Goal: Information Seeking & Learning: Learn about a topic

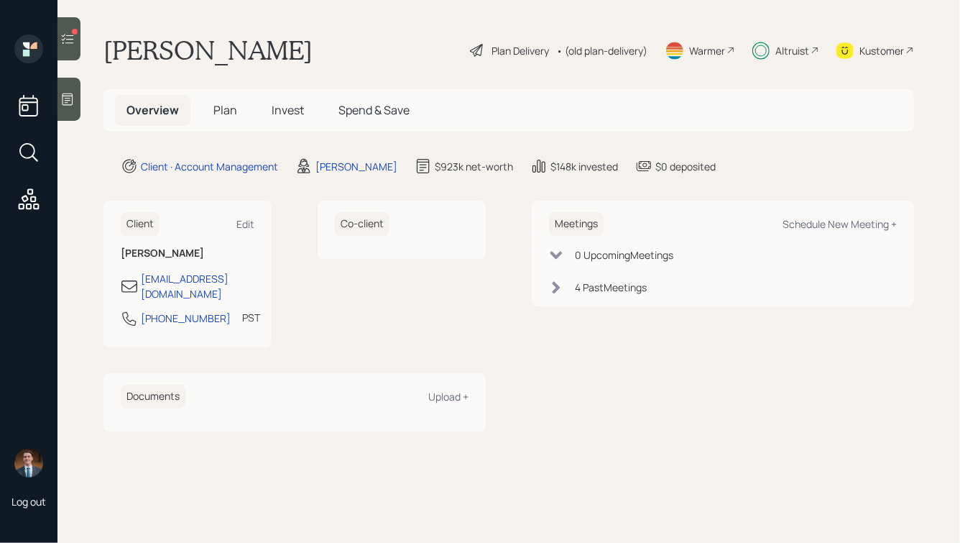
click at [72, 38] on icon at bounding box center [67, 39] width 14 height 14
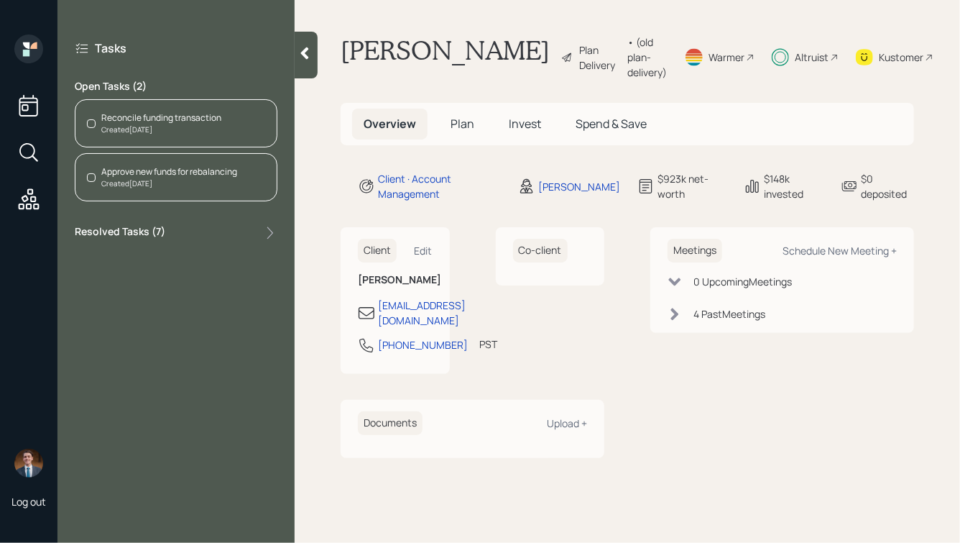
click at [175, 127] on div "Created Today" at bounding box center [161, 129] width 120 height 11
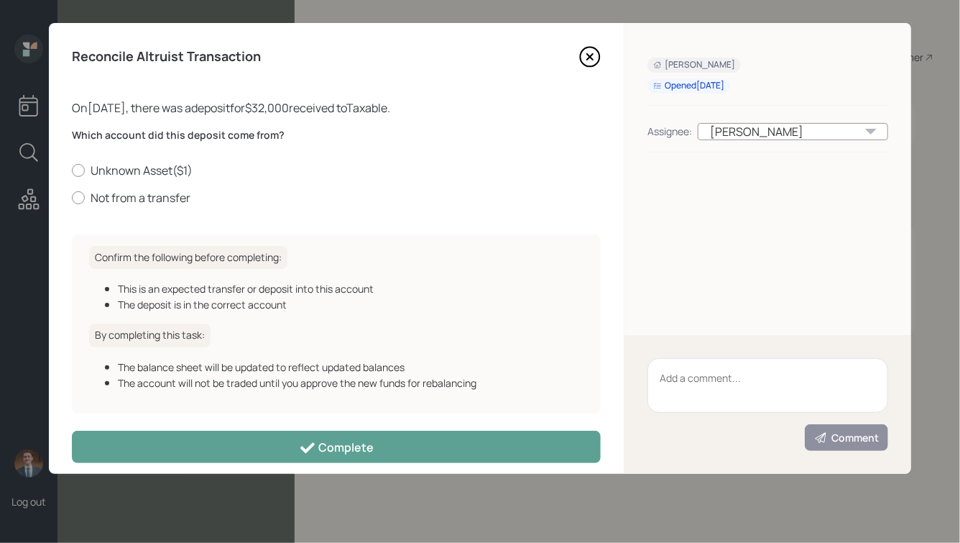
scroll to position [14, 0]
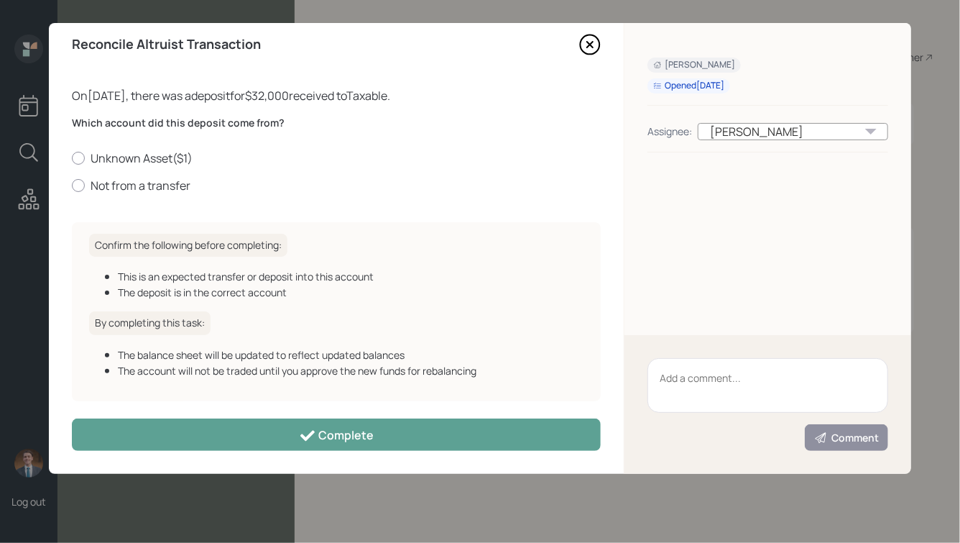
click at [593, 46] on icon at bounding box center [590, 45] width 6 height 6
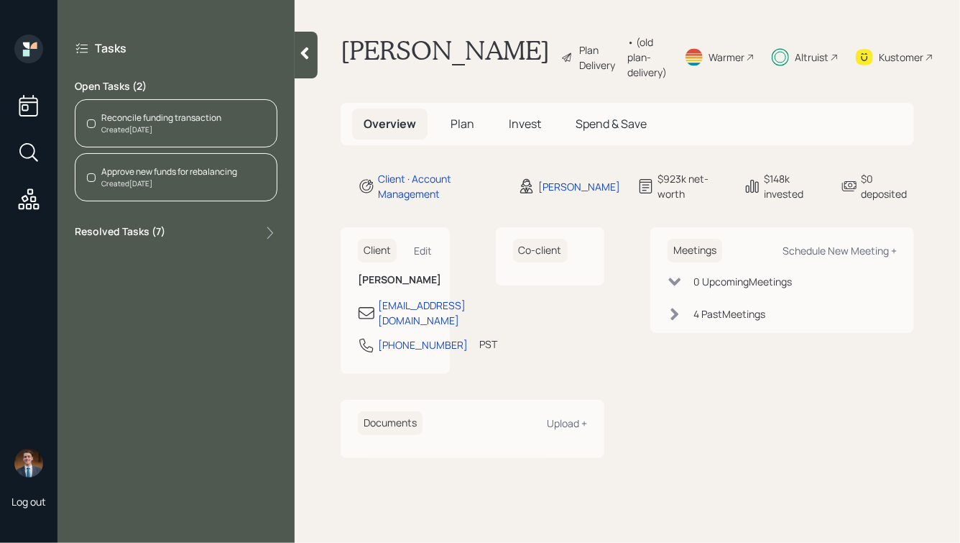
click at [445, 137] on h5 "Plan" at bounding box center [462, 124] width 47 height 31
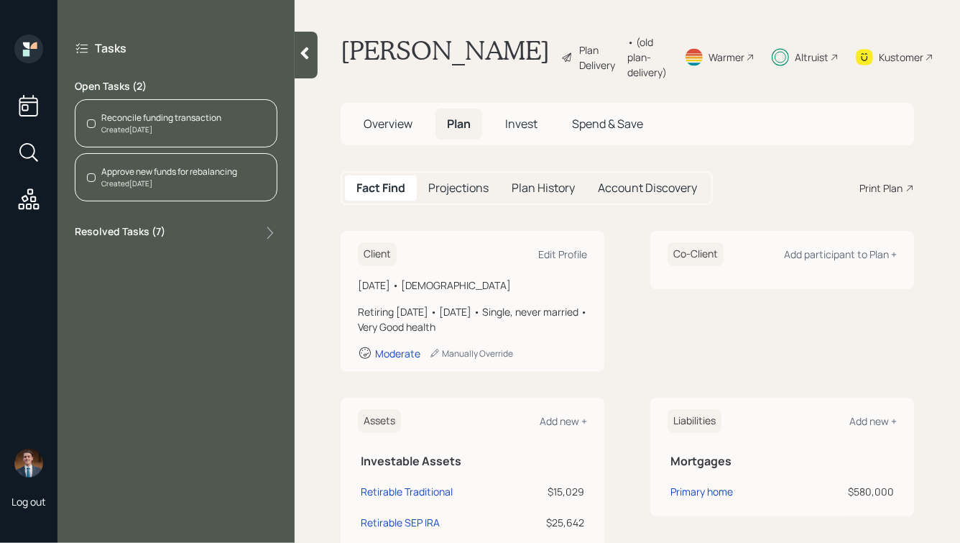
click at [520, 132] on span "Invest" at bounding box center [521, 124] width 32 height 16
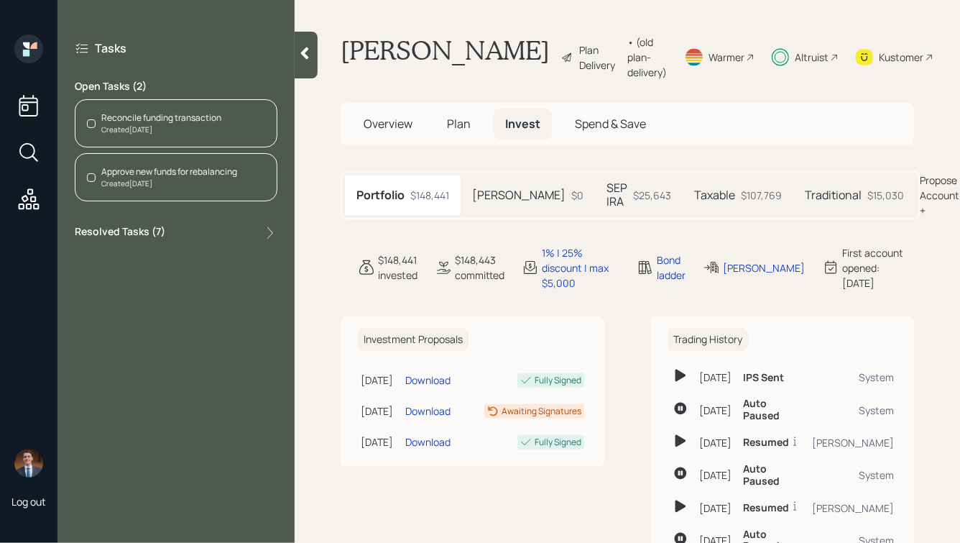
click at [633, 203] on div "$25,643" at bounding box center [652, 195] width 38 height 15
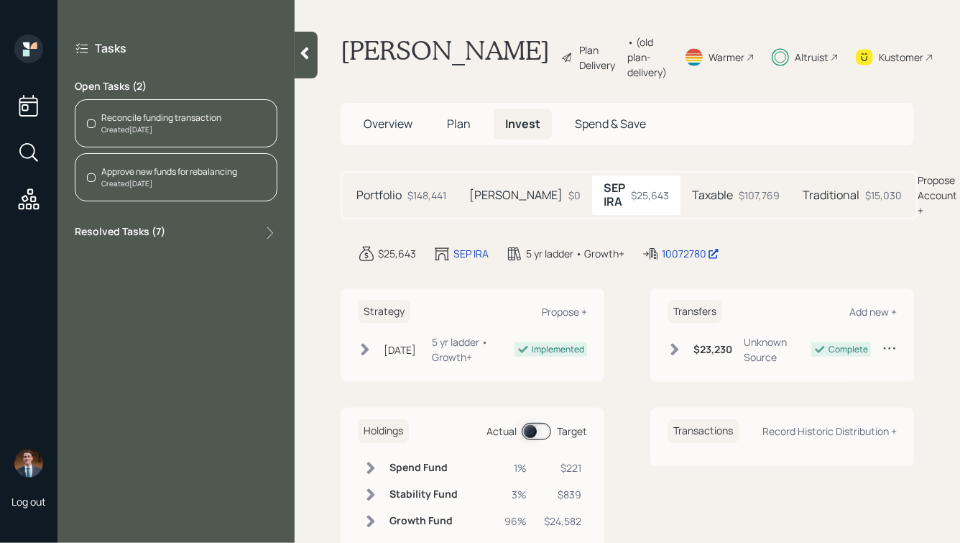
click at [692, 202] on h5 "Taxable" at bounding box center [712, 195] width 41 height 14
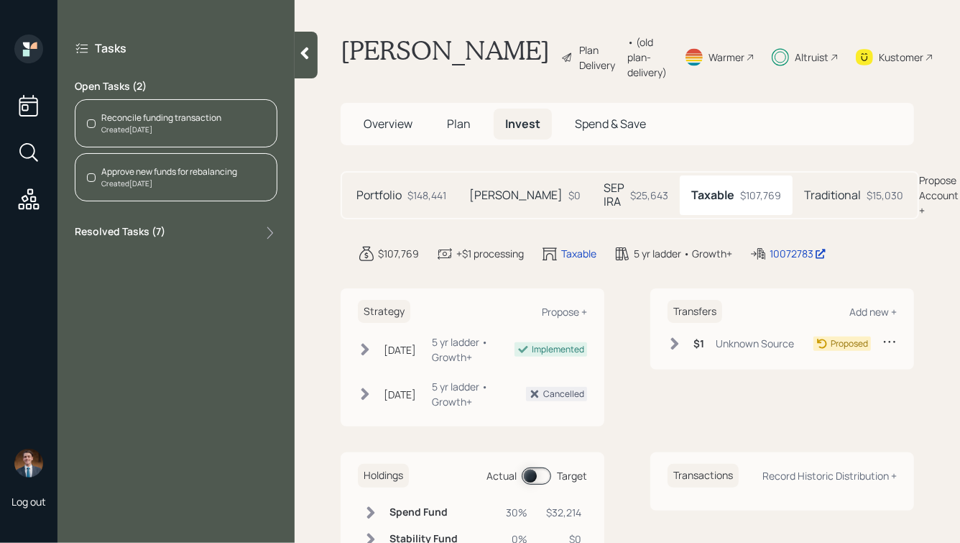
click at [740, 203] on div "$107,769" at bounding box center [760, 195] width 41 height 15
click at [793, 208] on div "Traditional $15,030" at bounding box center [854, 194] width 122 height 39
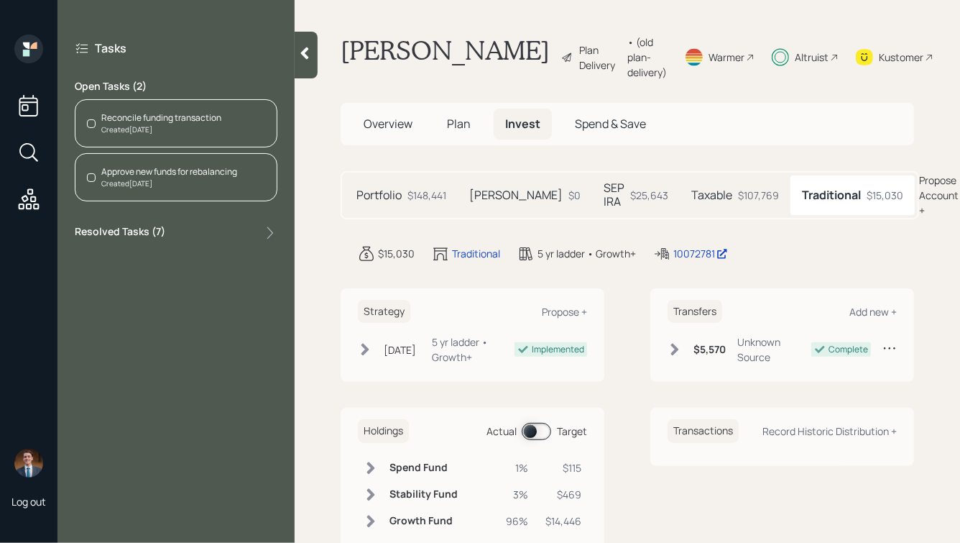
click at [503, 201] on div "Roth $0" at bounding box center [525, 194] width 134 height 39
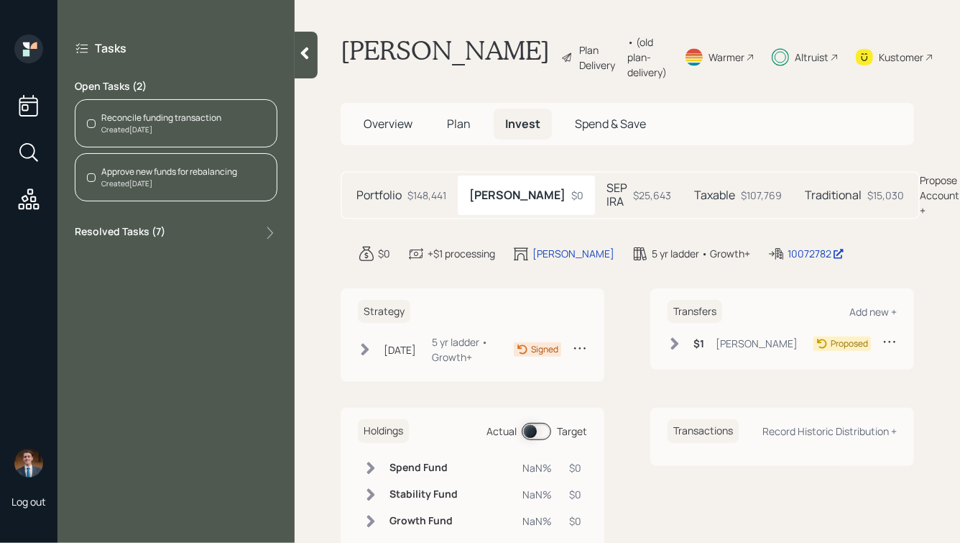
click at [694, 202] on h5 "Taxable" at bounding box center [714, 195] width 41 height 14
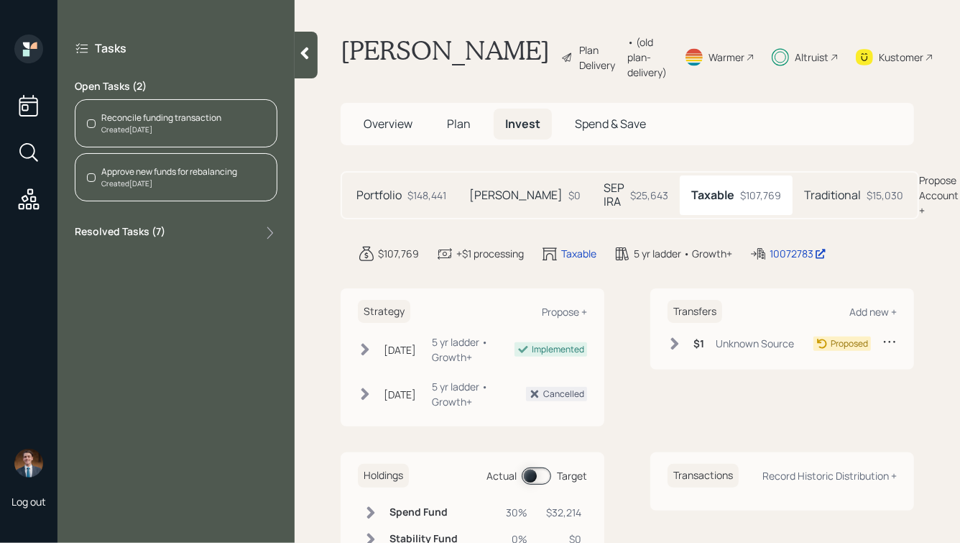
click at [879, 63] on div "Kustomer" at bounding box center [901, 57] width 45 height 15
click at [165, 131] on div "Created Today" at bounding box center [161, 129] width 120 height 11
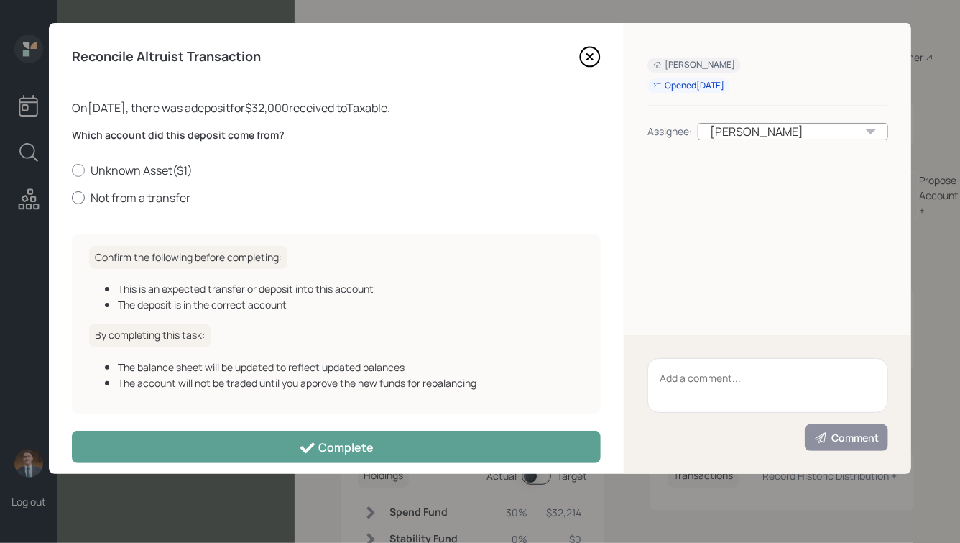
click at [111, 202] on label "Not from a transfer" at bounding box center [336, 198] width 529 height 16
click at [72, 198] on input "Not from a transfer" at bounding box center [71, 197] width 1 height 1
radio input "true"
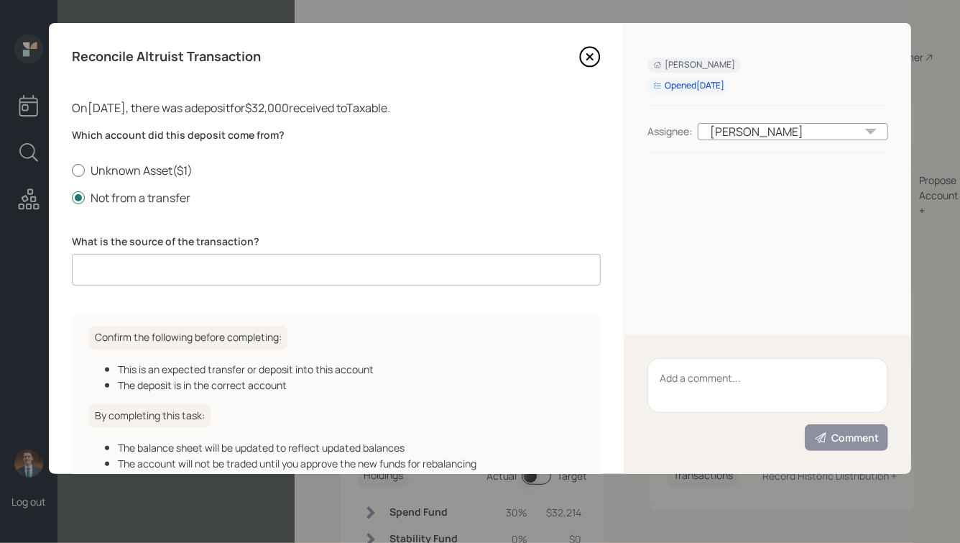
click at [132, 169] on label "Unknown Asset ( $1 )" at bounding box center [336, 170] width 529 height 16
click at [72, 170] on input "Unknown Asset ( $1 )" at bounding box center [71, 170] width 1 height 1
radio input "true"
click at [124, 191] on label "Not from a transfer" at bounding box center [336, 198] width 529 height 16
click at [72, 197] on input "Not from a transfer" at bounding box center [71, 197] width 1 height 1
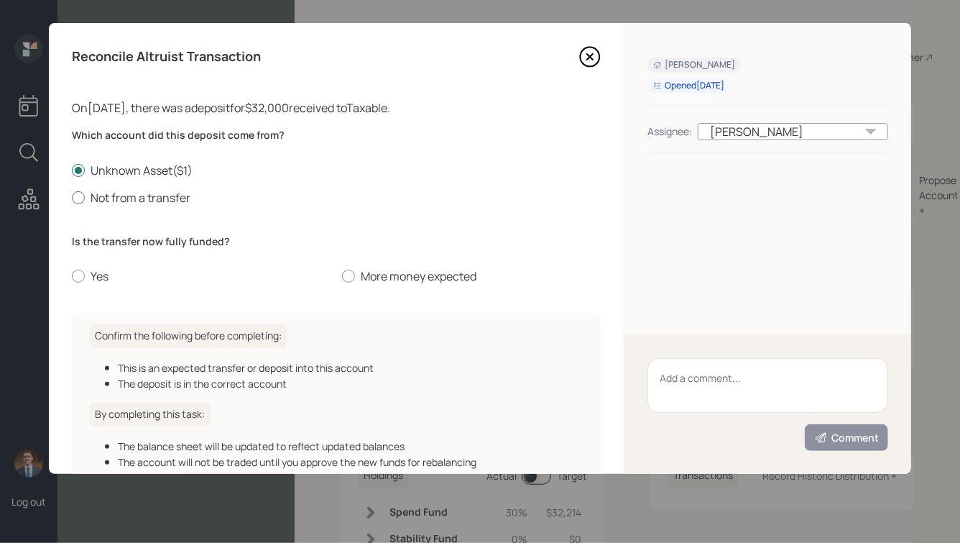
radio input "true"
click at [150, 279] on input at bounding box center [336, 270] width 529 height 32
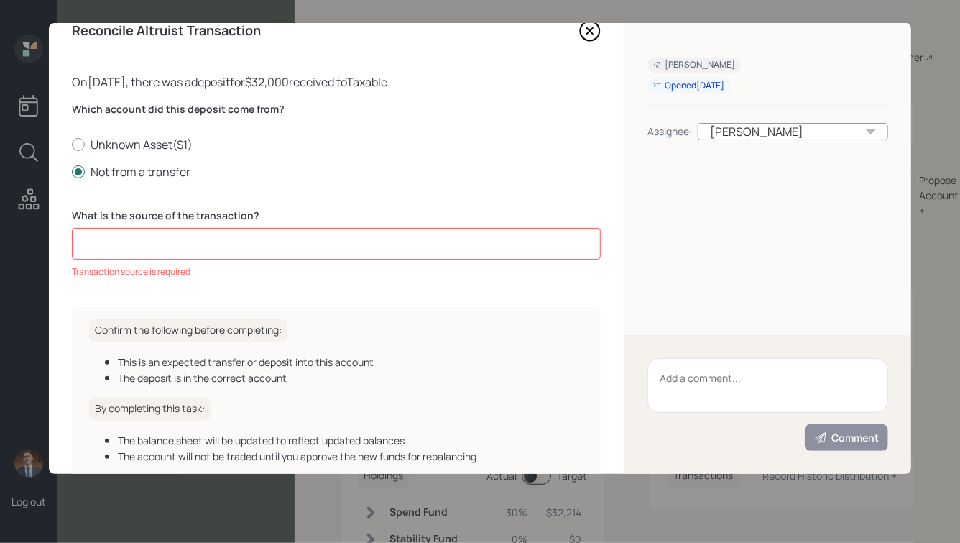
scroll to position [38, 0]
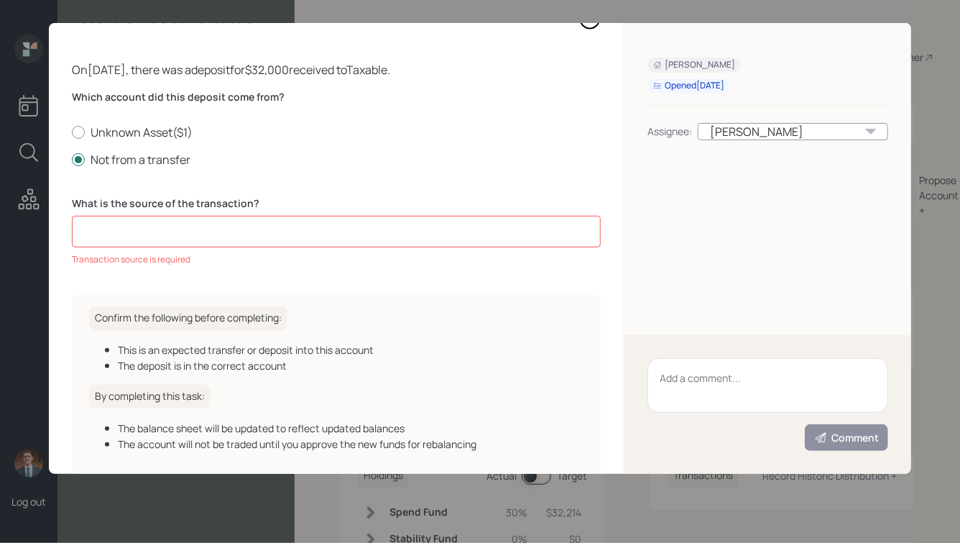
click at [207, 228] on input at bounding box center [336, 232] width 529 height 32
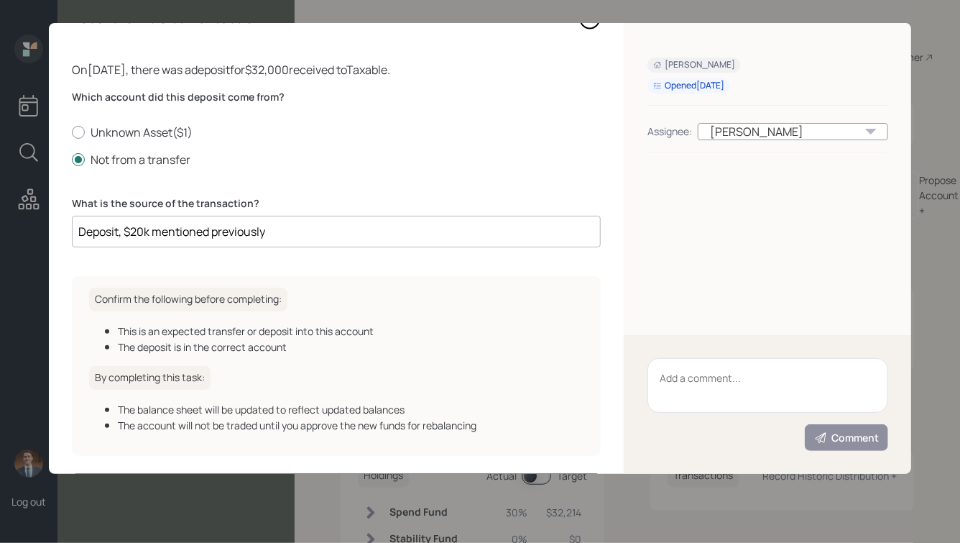
scroll to position [93, 0]
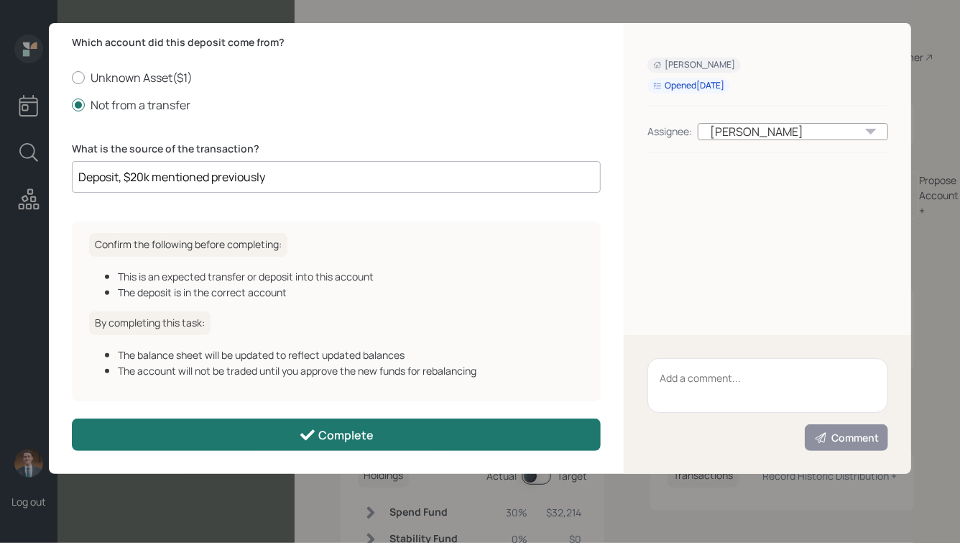
type input "Deposit, $20k mentioned previously"
click at [286, 431] on button "Complete" at bounding box center [336, 434] width 529 height 32
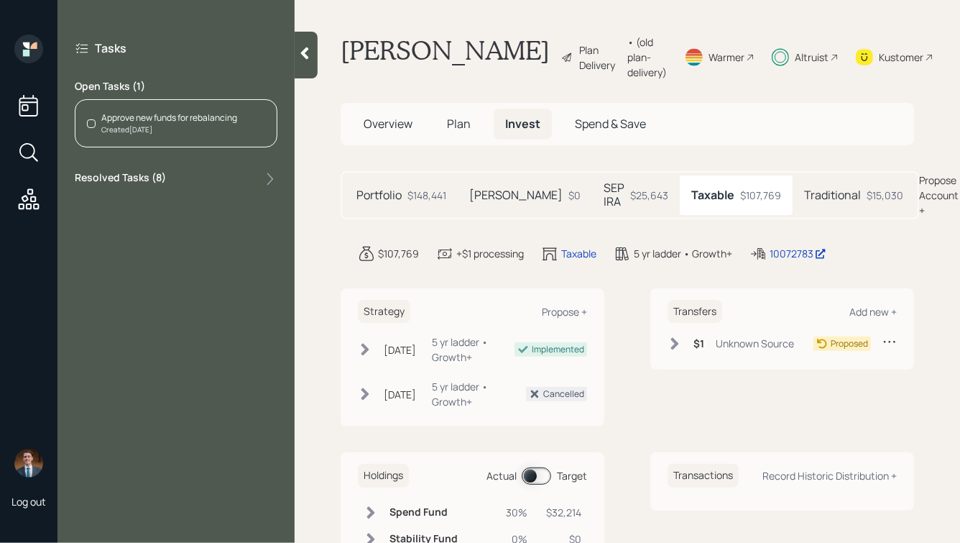
click at [152, 134] on div "Created Today" at bounding box center [169, 129] width 136 height 11
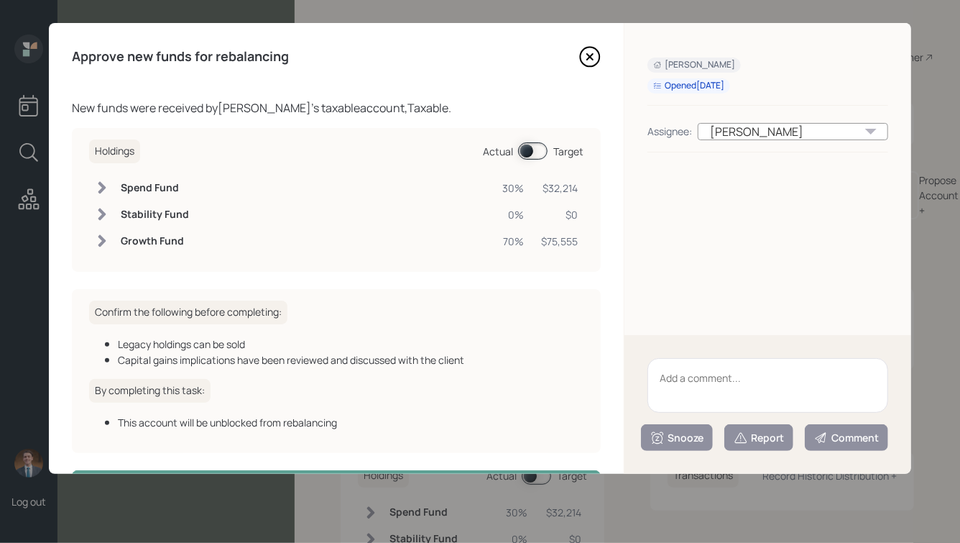
scroll to position [52, 0]
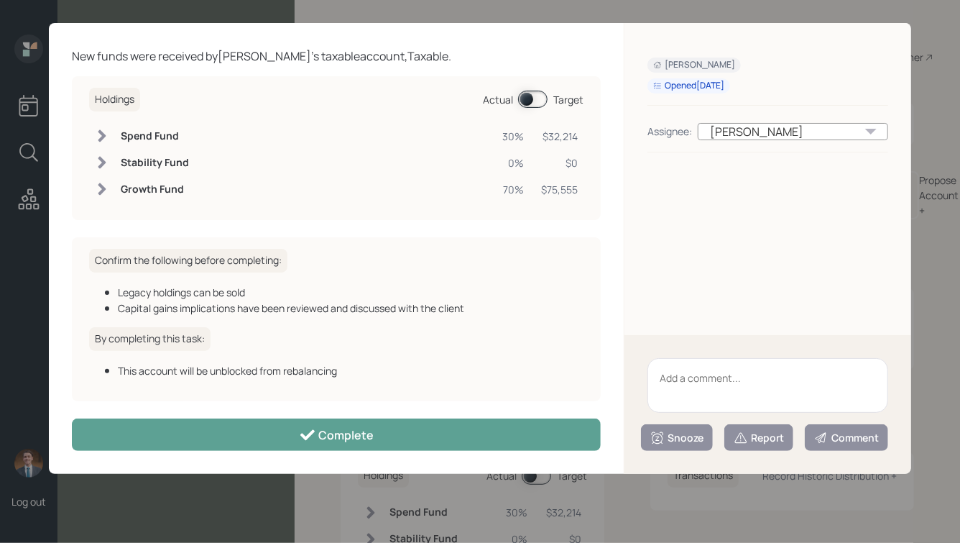
click at [534, 101] on span at bounding box center [532, 99] width 29 height 17
click at [541, 96] on span at bounding box center [532, 99] width 29 height 17
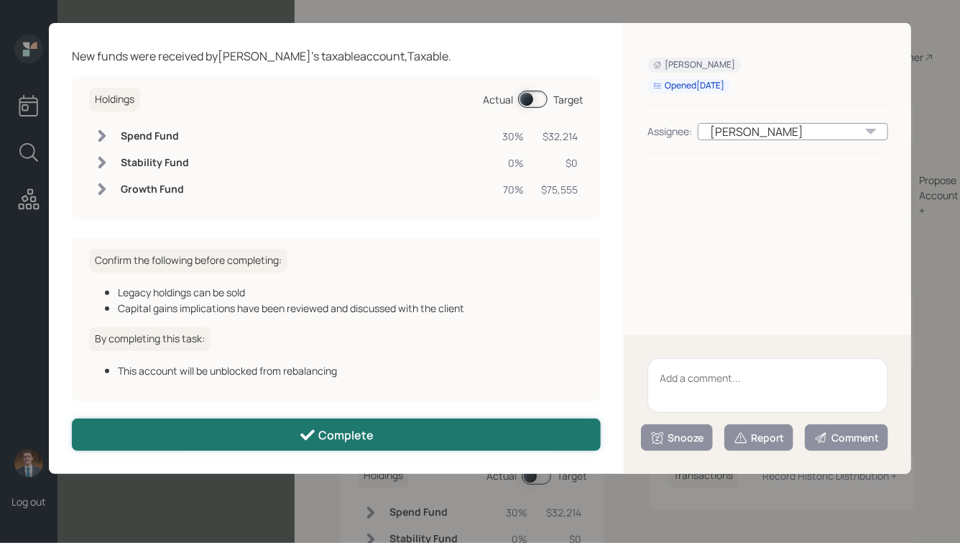
click at [385, 433] on button "Complete" at bounding box center [336, 434] width 529 height 32
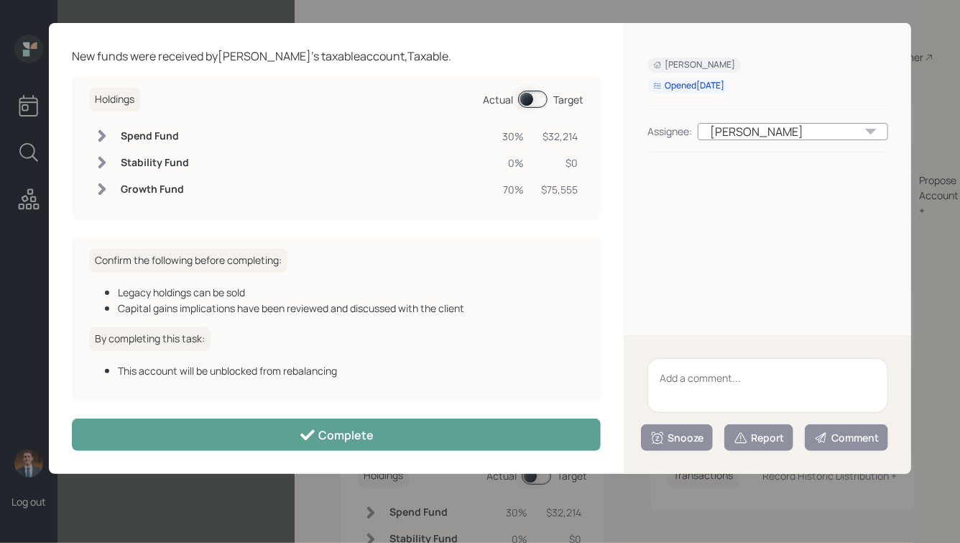
scroll to position [37, 0]
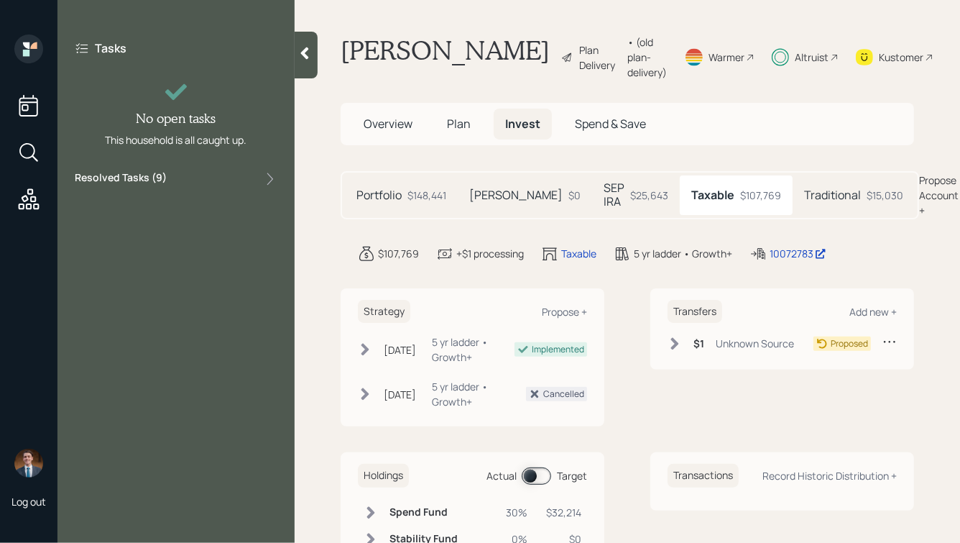
click at [320, 60] on main "Susan Lindsay Plan Delivery • (old plan-delivery) Warmer Altruist Kustomer Over…" at bounding box center [628, 271] width 666 height 543
click at [308, 62] on div at bounding box center [306, 55] width 23 height 47
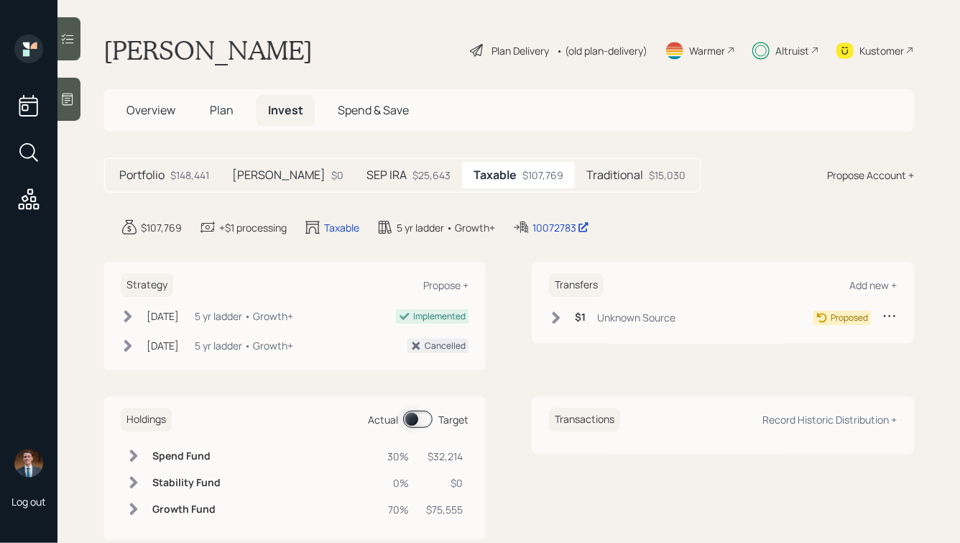
click at [20, 205] on icon at bounding box center [29, 199] width 26 height 26
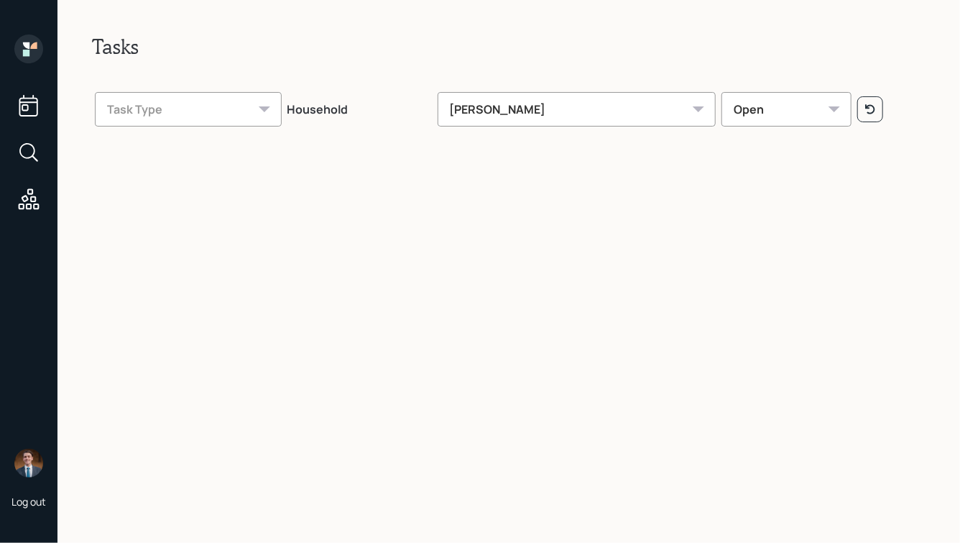
click at [500, 112] on div "Hunter Neumayer" at bounding box center [577, 109] width 279 height 35
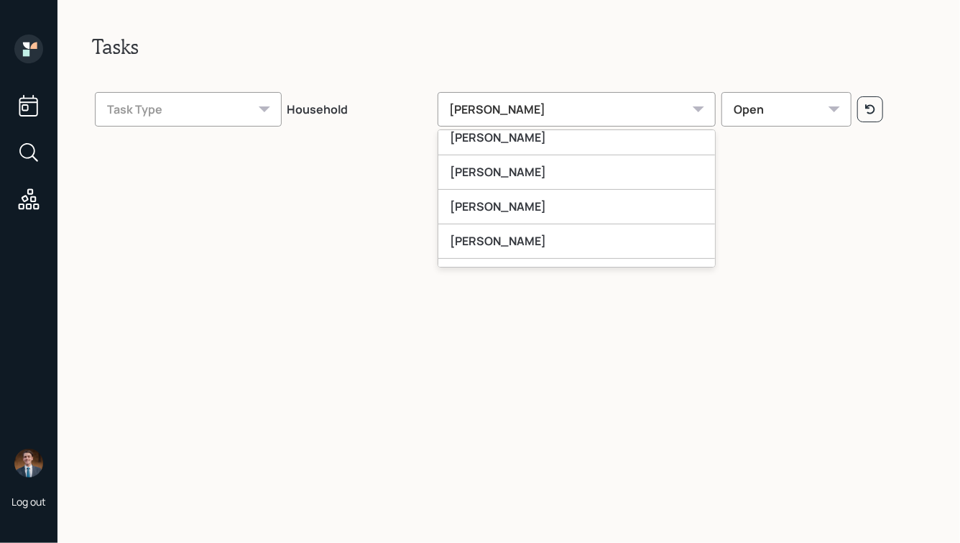
scroll to position [323, 0]
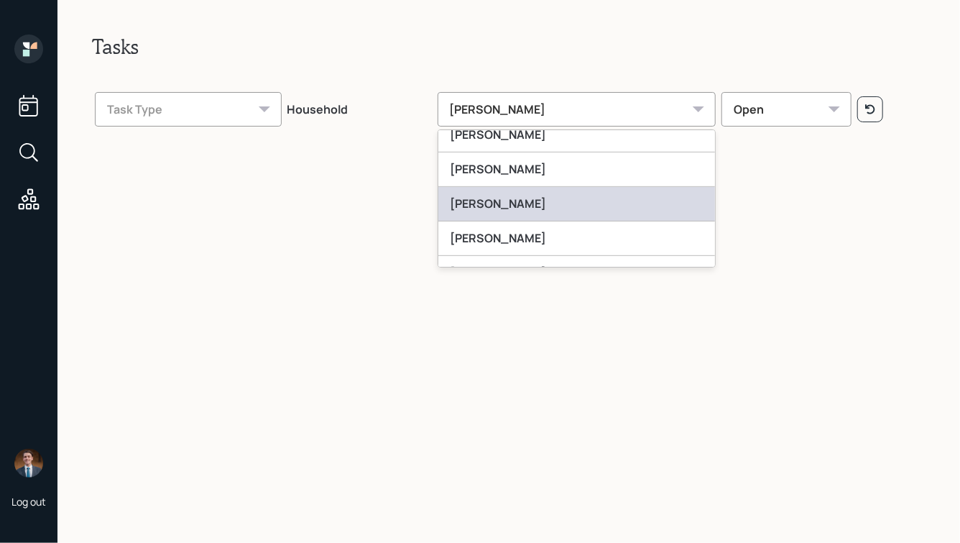
click at [538, 200] on div "[PERSON_NAME]" at bounding box center [577, 204] width 277 height 35
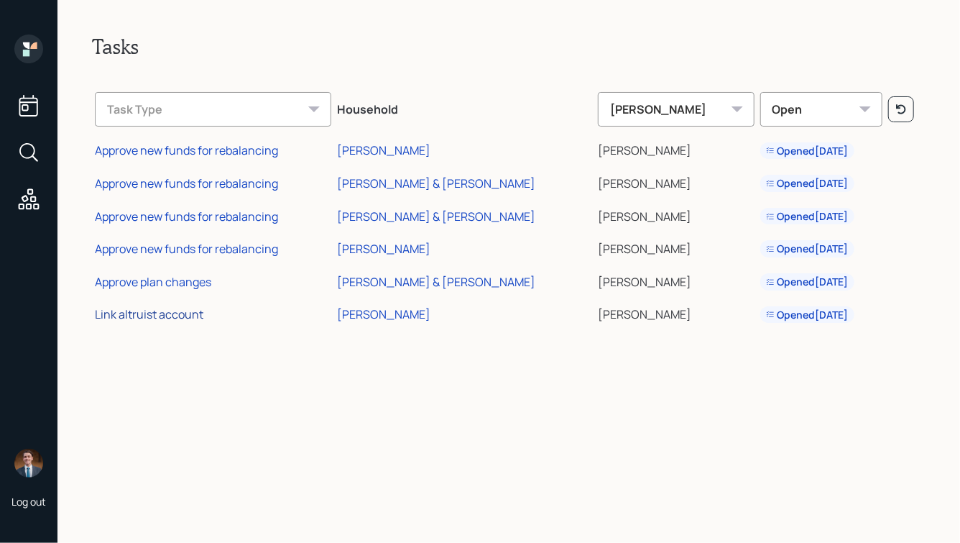
click at [147, 317] on div "Link altruist account" at bounding box center [149, 314] width 109 height 16
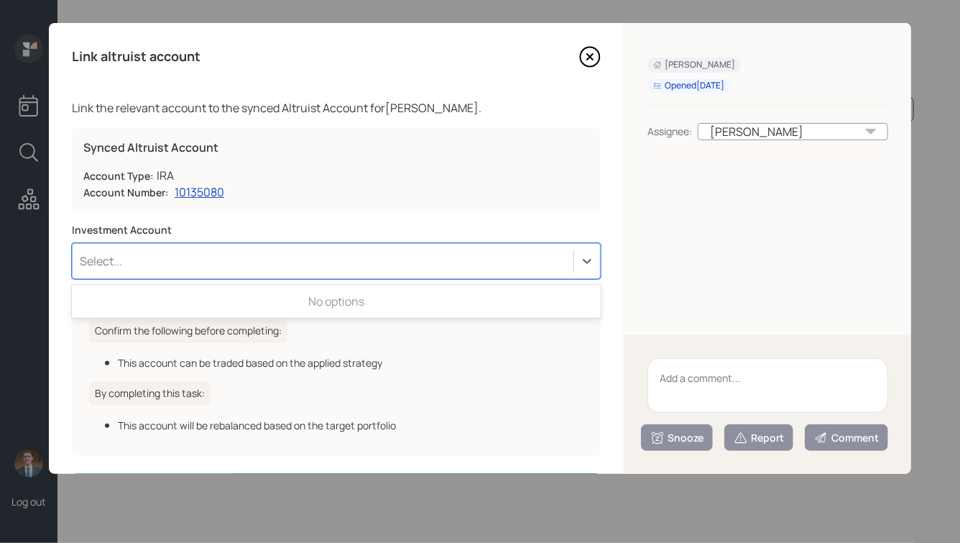
click at [265, 264] on div "Select..." at bounding box center [323, 261] width 501 height 24
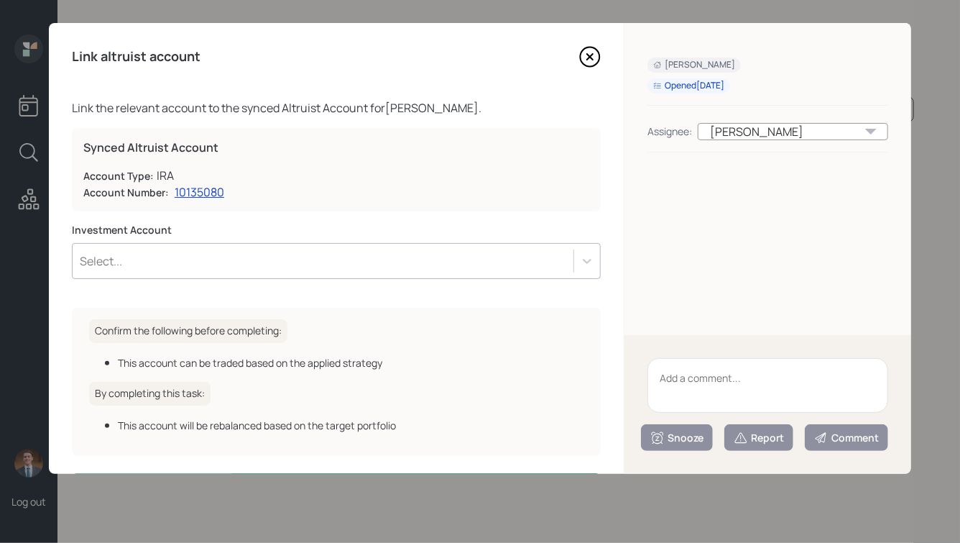
click at [383, 181] on div "Account Type: IRA" at bounding box center [336, 175] width 506 height 17
click at [582, 53] on icon at bounding box center [590, 56] width 19 height 19
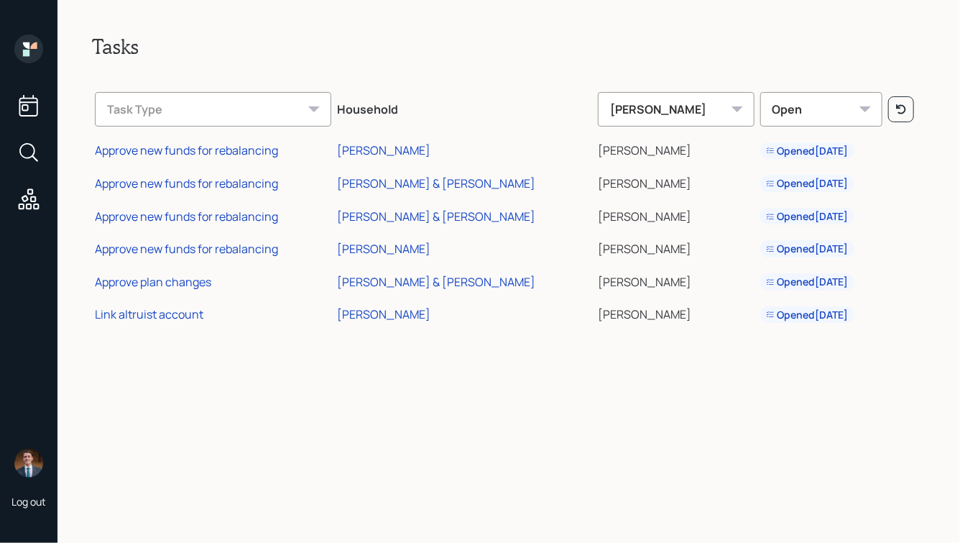
click at [380, 59] on div "Tasks Task Type Household Jonah Coleman Open Approve new funds for rebalancing …" at bounding box center [509, 271] width 903 height 543
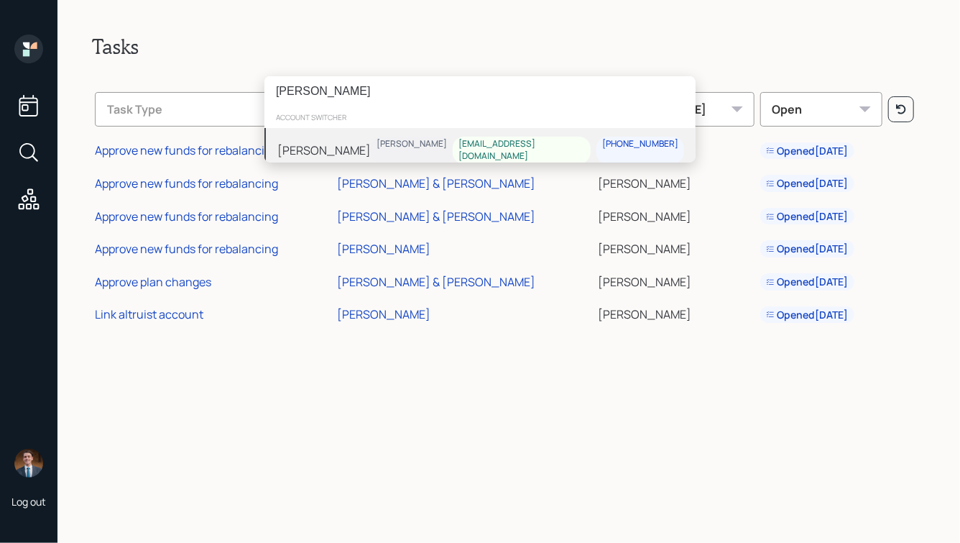
type input "[PERSON_NAME]"
click at [375, 140] on div "Joann Negrin Jonah Coleman muscoto@gmail.com 718-864-5637" at bounding box center [480, 150] width 431 height 45
